Goal: Register for event/course

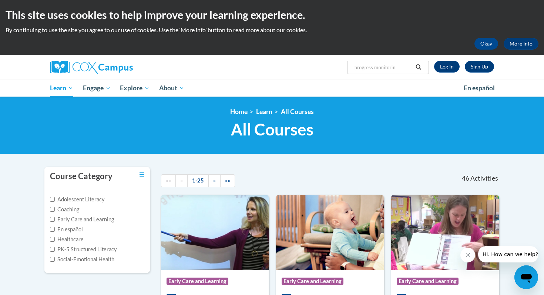
type input "progress monitoring"
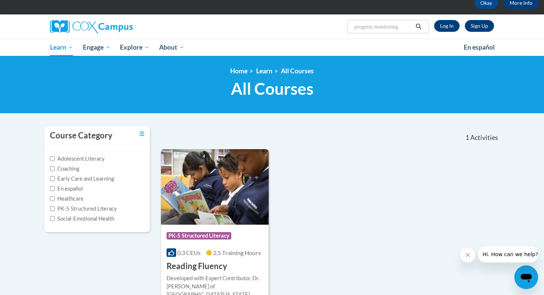
scroll to position [40, 0]
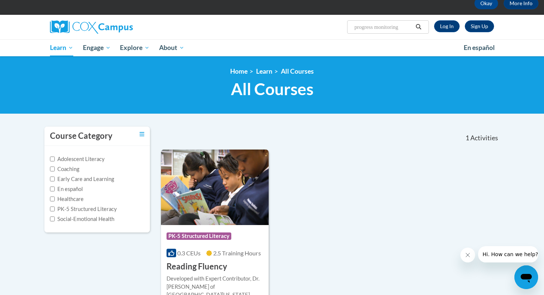
drag, startPoint x: 377, startPoint y: 27, endPoint x: 341, endPoint y: 22, distance: 36.6
click at [341, 22] on div "Sign Up Log In Search Search... progress monitoring" at bounding box center [348, 24] width 304 height 19
type input "monitoring"
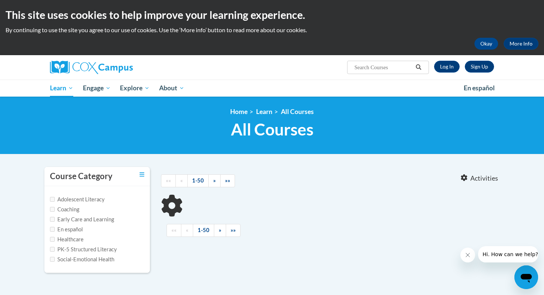
type input "monitoring"
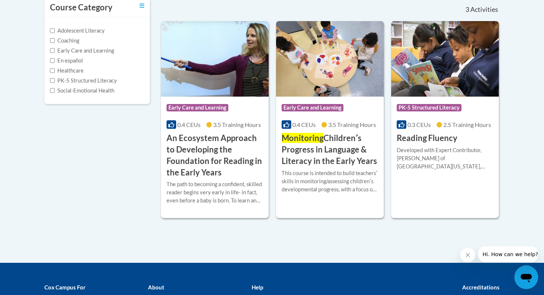
scroll to position [167, 0]
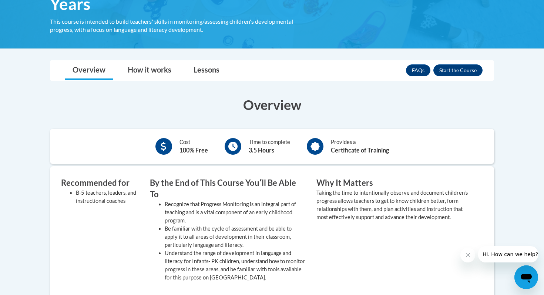
scroll to position [169, 0]
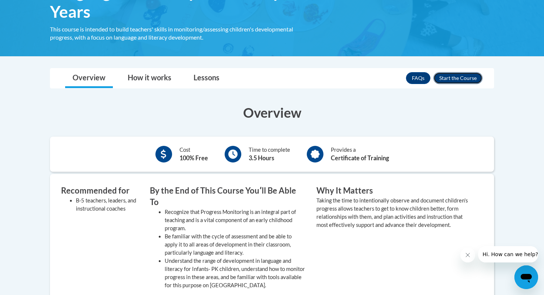
click at [453, 76] on button "Enroll" at bounding box center [458, 78] width 49 height 12
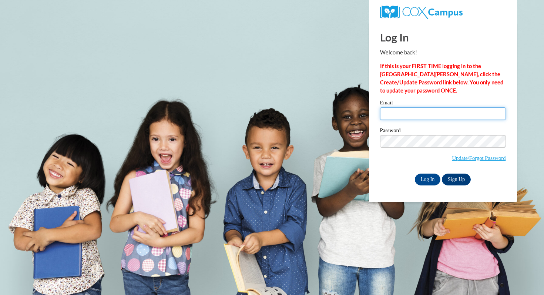
click at [415, 114] on input "Email" at bounding box center [443, 113] width 126 height 13
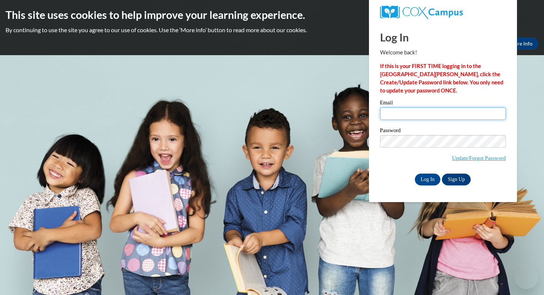
click at [415, 114] on input "Email" at bounding box center [443, 113] width 126 height 13
type input "darahmina@gmail.com"
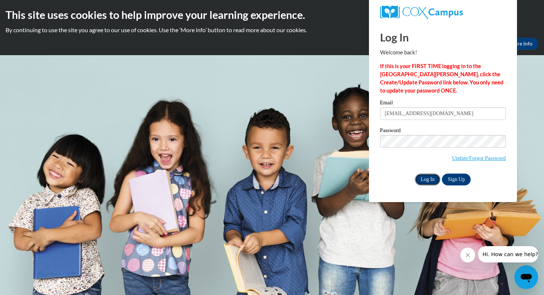
click at [423, 178] on input "Log In" at bounding box center [428, 180] width 26 height 12
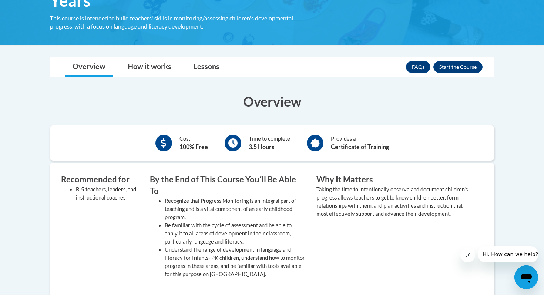
scroll to position [173, 0]
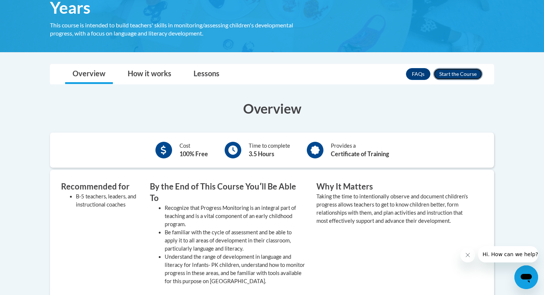
click at [451, 78] on button "Enroll" at bounding box center [458, 74] width 49 height 12
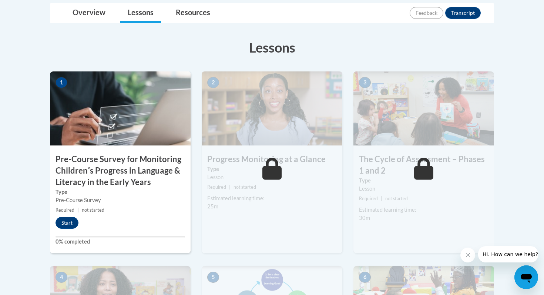
scroll to position [195, 0]
click at [61, 219] on button "Start" at bounding box center [67, 223] width 23 height 12
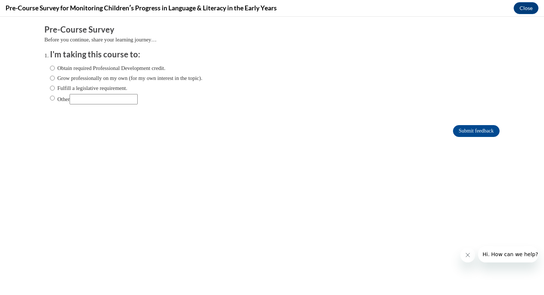
scroll to position [0, 0]
click at [53, 67] on input "Obtain required Professional Development credit." at bounding box center [52, 68] width 5 height 8
radio input "true"
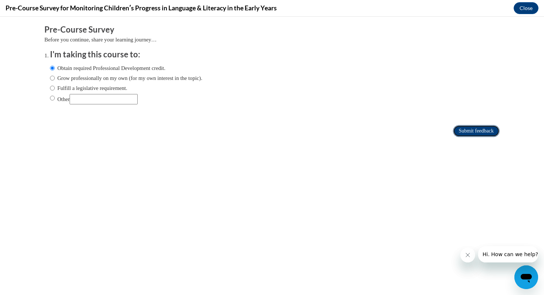
click at [459, 130] on input "Submit feedback" at bounding box center [476, 131] width 47 height 12
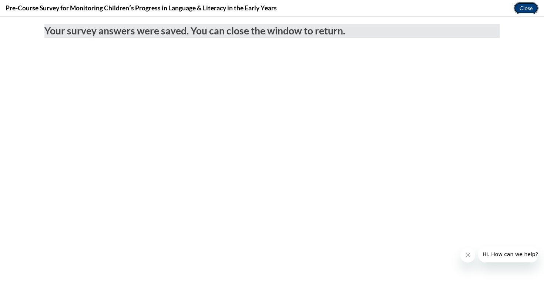
click at [526, 11] on button "Close" at bounding box center [526, 8] width 25 height 12
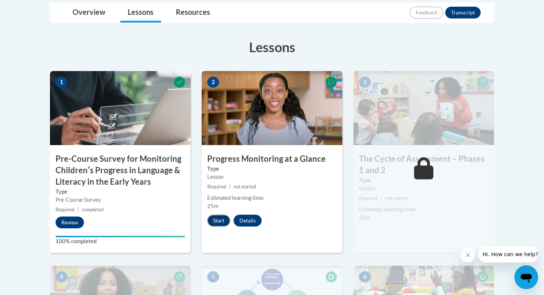
click at [221, 224] on button "Start" at bounding box center [218, 221] width 23 height 12
